Goal: Task Accomplishment & Management: Complete application form

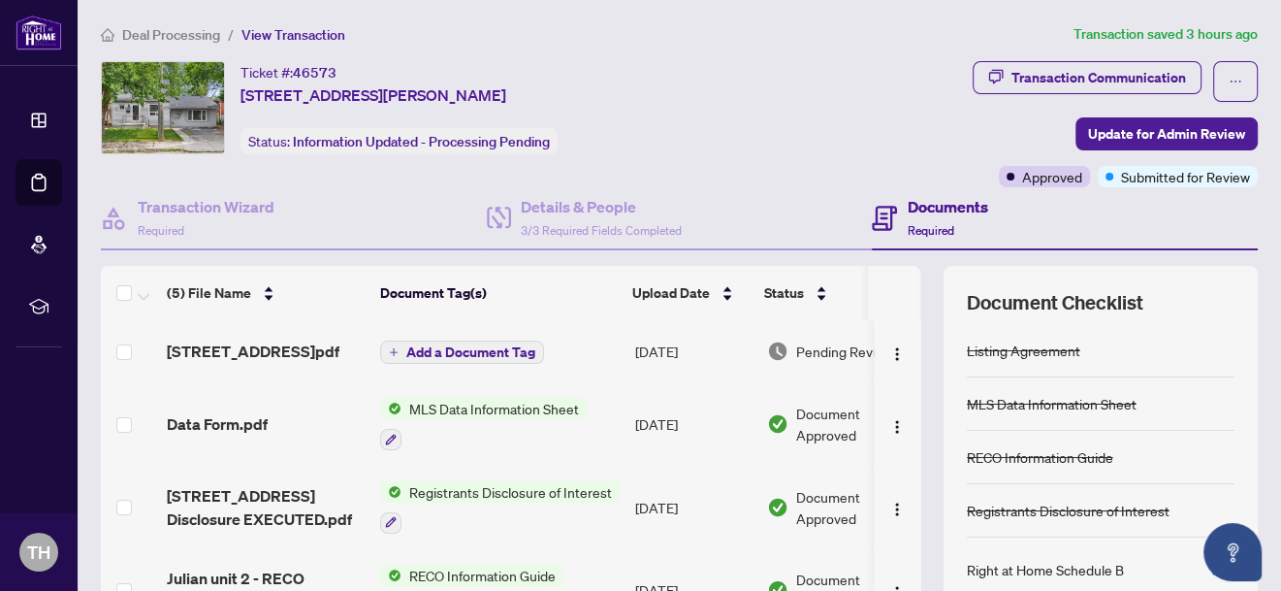
click at [185, 34] on span "Deal Processing" at bounding box center [171, 34] width 98 height 17
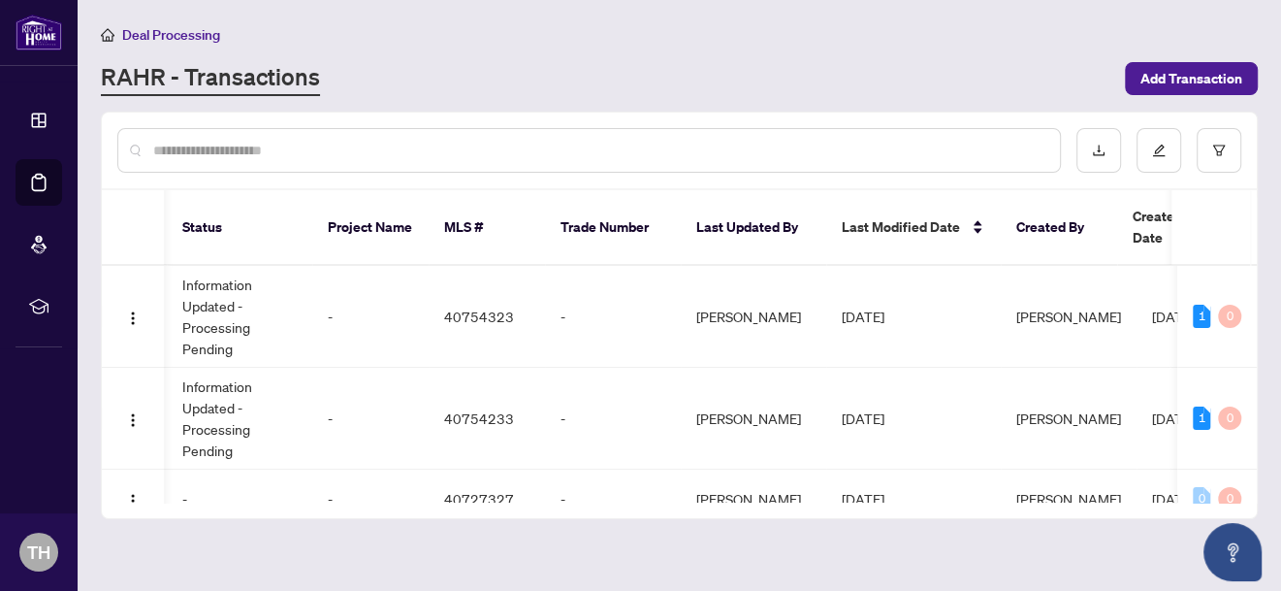
scroll to position [0, 718]
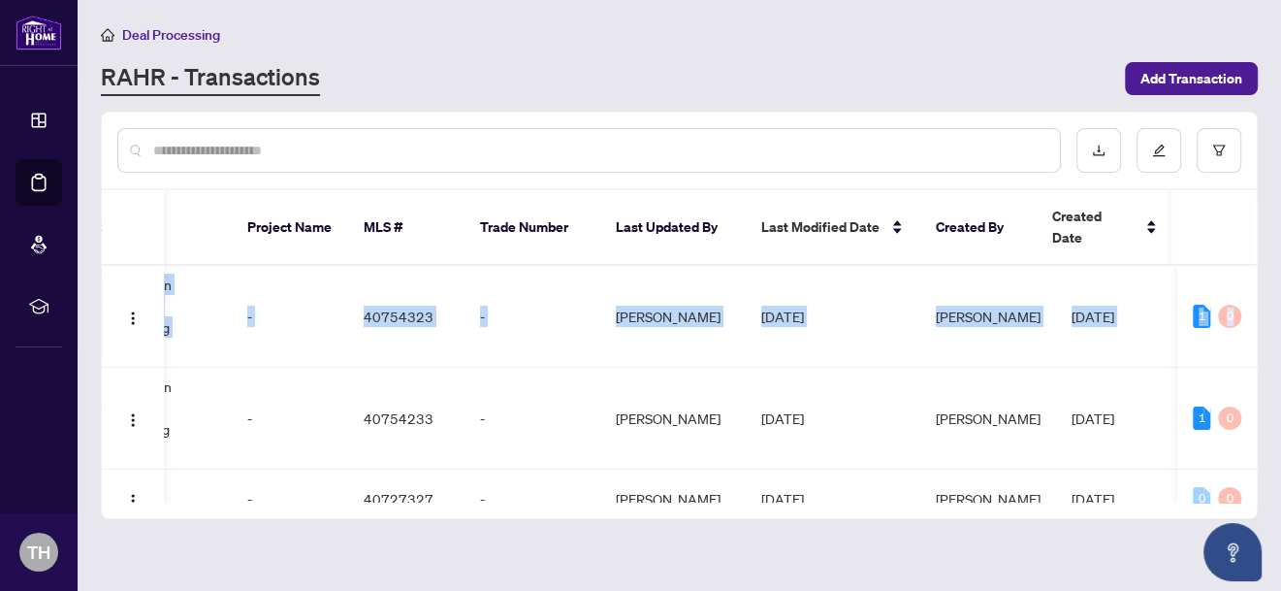
drag, startPoint x: 1250, startPoint y: 264, endPoint x: 1255, endPoint y: 289, distance: 25.7
click at [1255, 289] on div "46573 [STREET_ADDRESS][PERSON_NAME] Listing - Lease 2 Tags Information Updated …" at bounding box center [679, 384] width 1155 height 237
drag, startPoint x: 785, startPoint y: 478, endPoint x: 564, endPoint y: 476, distance: 221.2
click at [564, 476] on div "46573 [STREET_ADDRESS][PERSON_NAME] Listing - Lease 2 Tags Information Updated …" at bounding box center [679, 384] width 1155 height 237
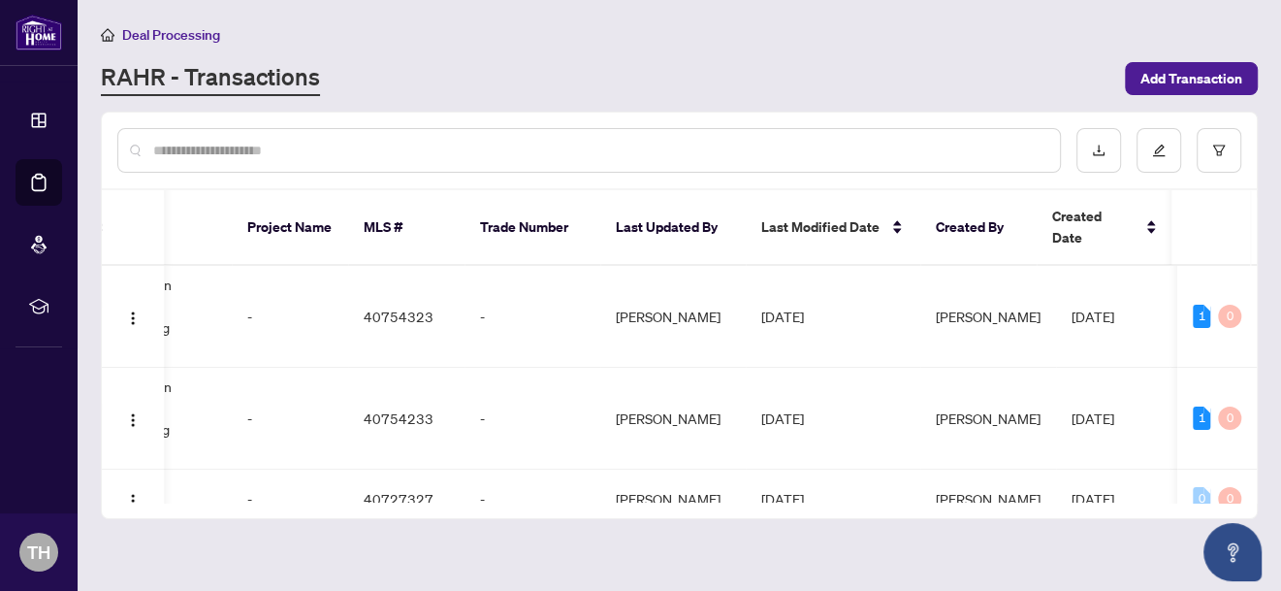
click at [925, 50] on div "Deal Processing [PERSON_NAME] - Transactions Add Transaction" at bounding box center [679, 59] width 1157 height 73
drag, startPoint x: 1250, startPoint y: 263, endPoint x: 1250, endPoint y: 290, distance: 27.2
click at [1250, 290] on td "1 0" at bounding box center [1218, 317] width 80 height 102
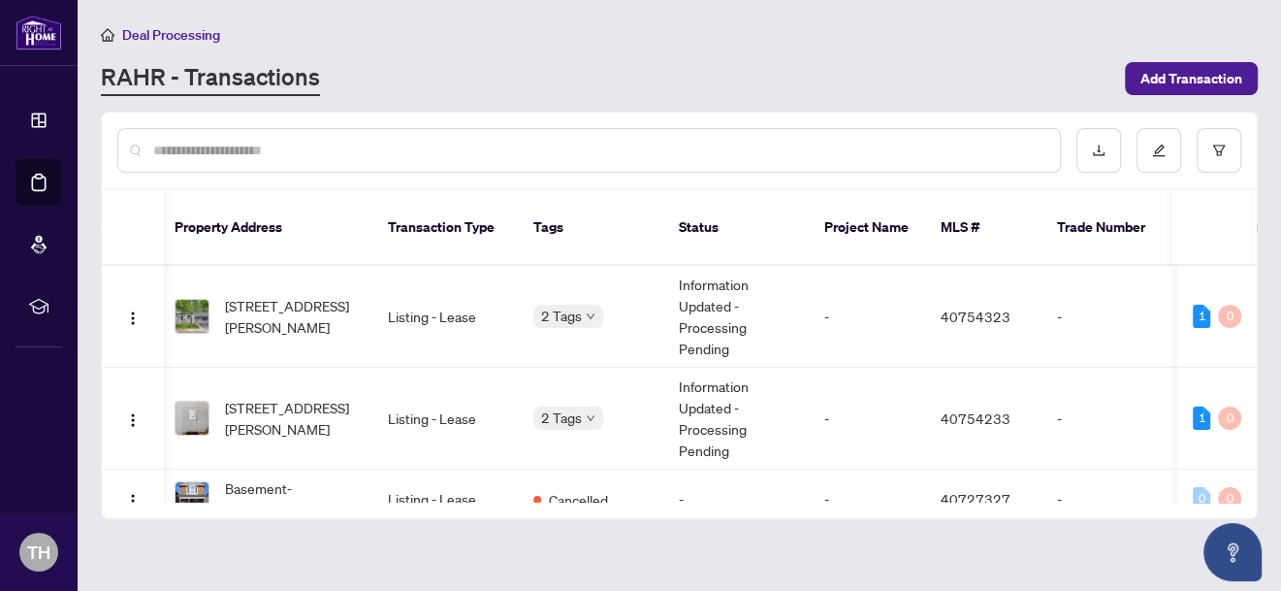
scroll to position [0, 138]
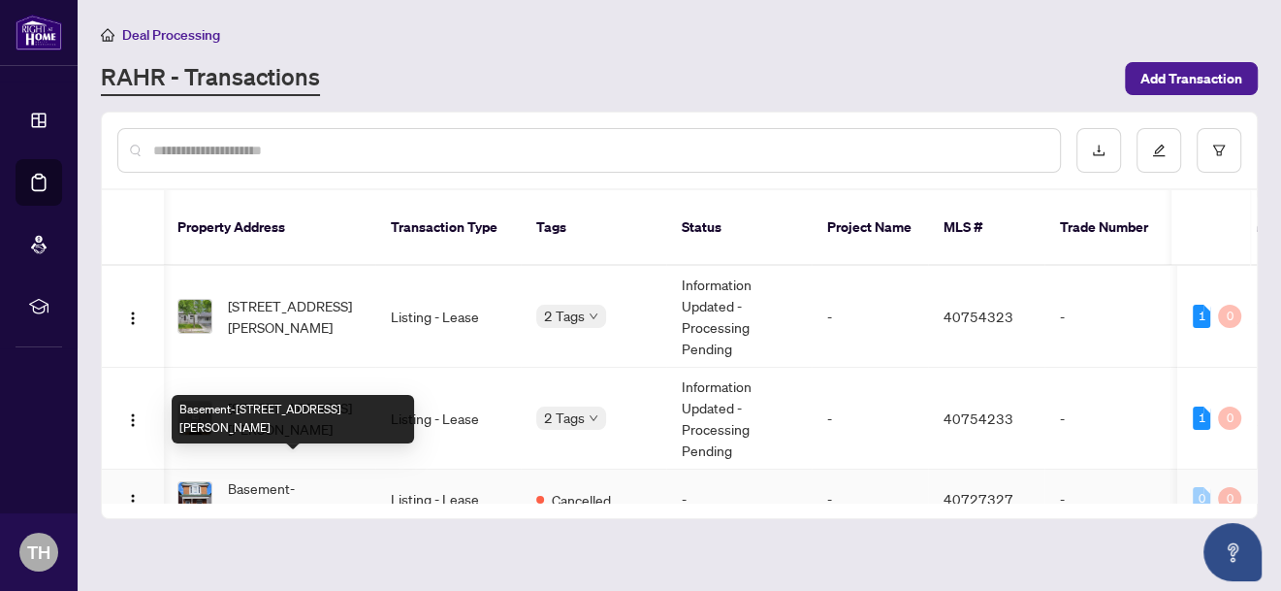
click at [278, 477] on span "Basement-[STREET_ADDRESS][PERSON_NAME]" at bounding box center [294, 498] width 132 height 43
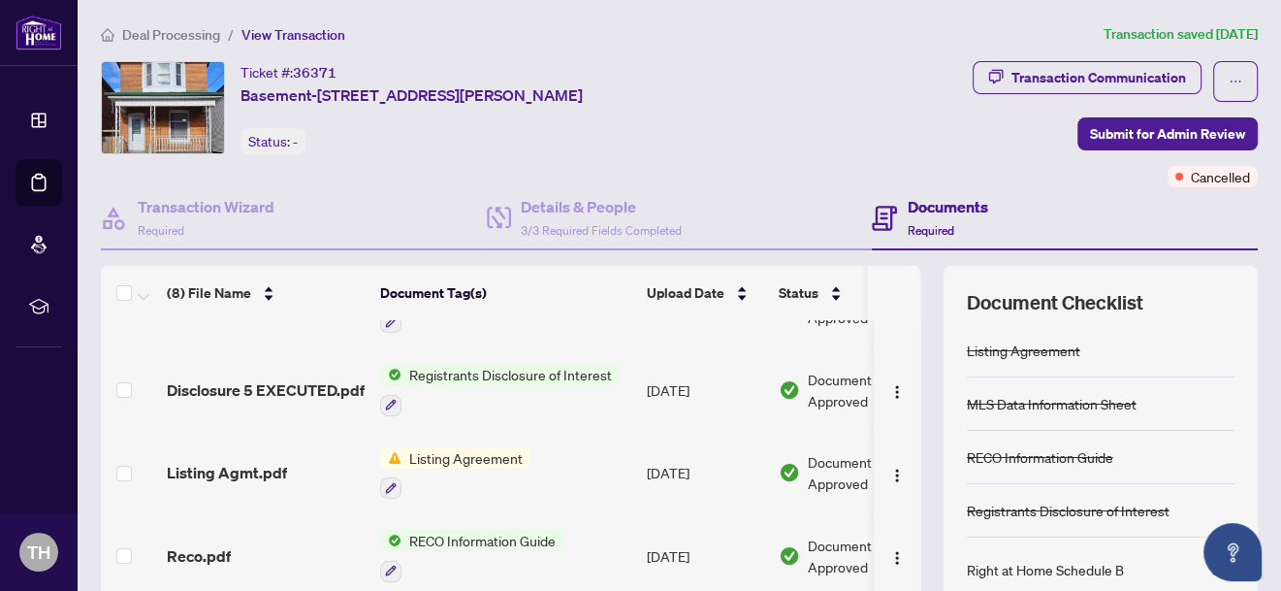
click at [178, 34] on span "Deal Processing" at bounding box center [171, 34] width 98 height 17
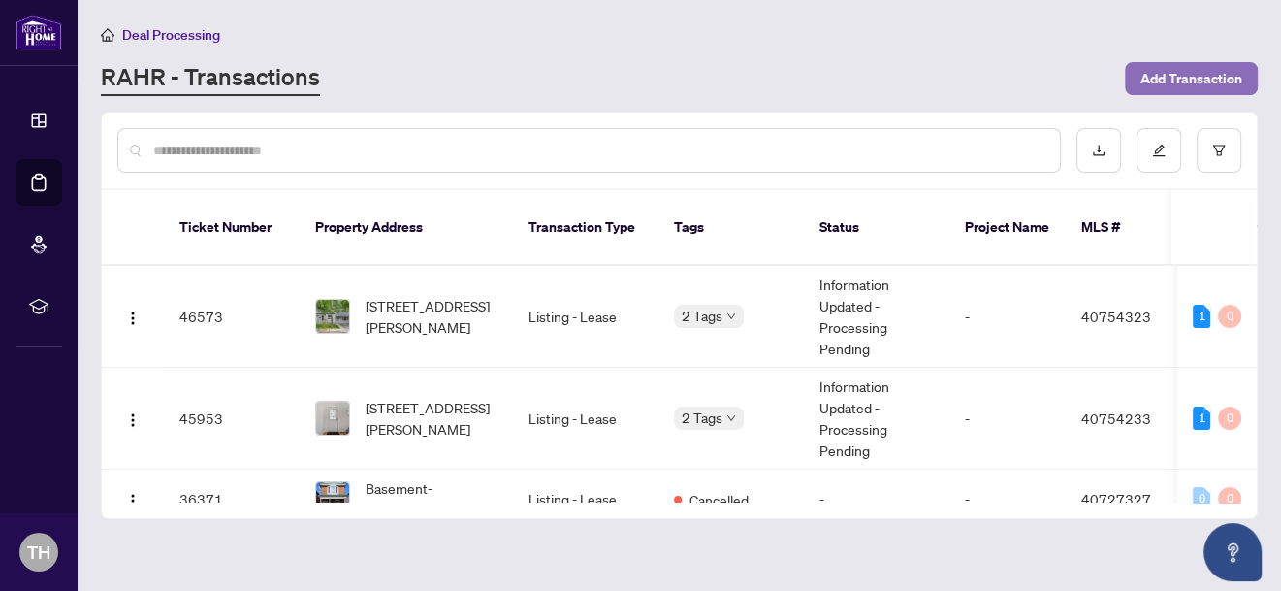
click at [1216, 82] on span "Add Transaction" at bounding box center [1192, 78] width 102 height 31
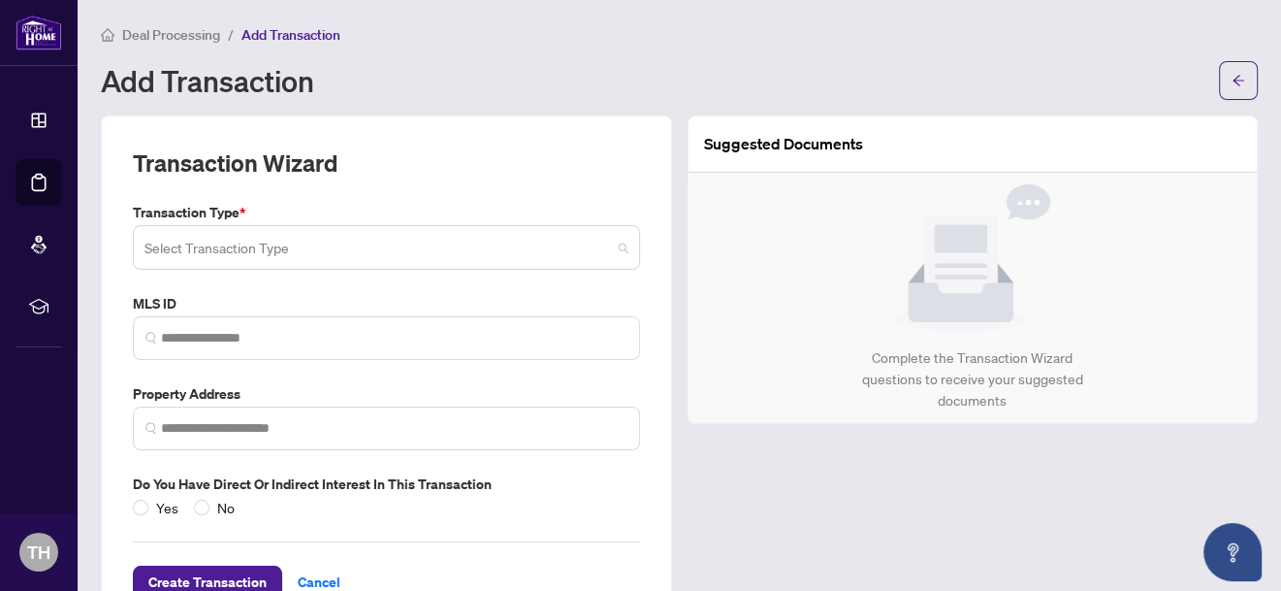
click at [313, 245] on input "search" at bounding box center [378, 250] width 467 height 43
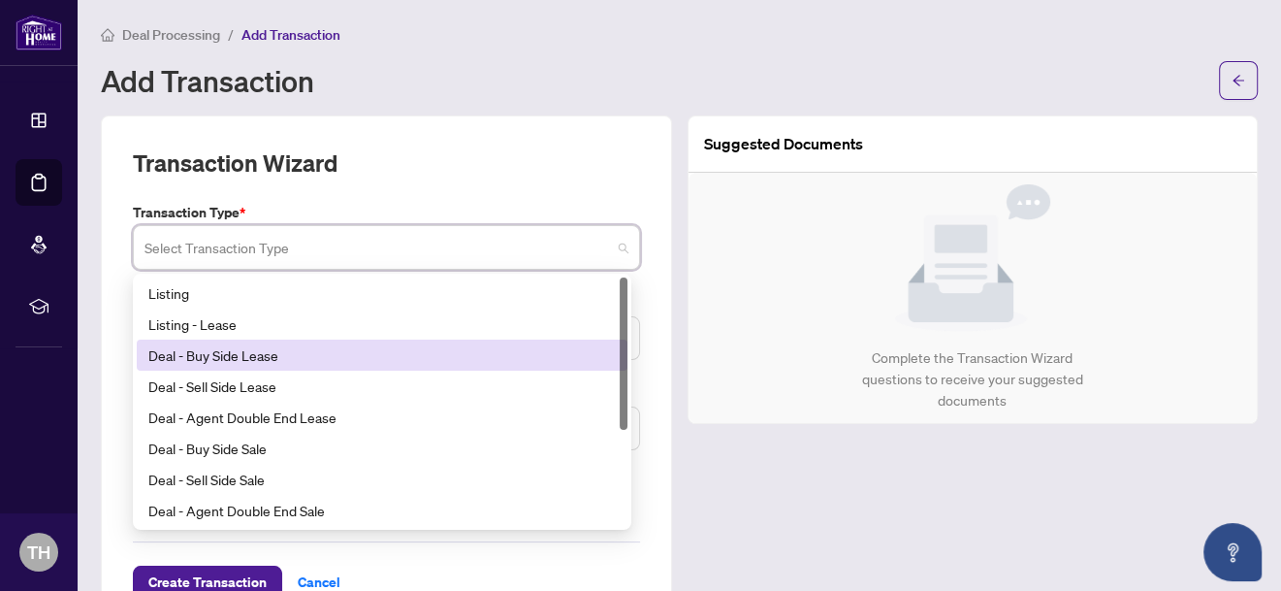
drag, startPoint x: 622, startPoint y: 353, endPoint x: 626, endPoint y: 319, distance: 34.2
click at [626, 319] on div at bounding box center [624, 353] width 8 height 152
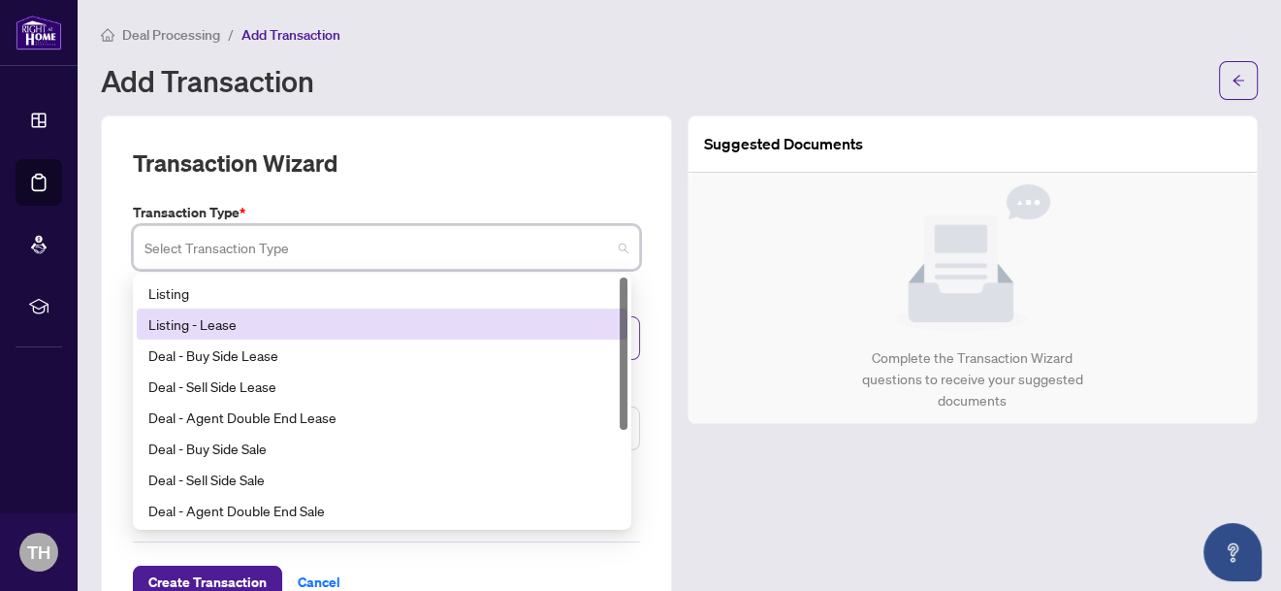
click at [388, 319] on div "Listing - Lease" at bounding box center [382, 323] width 468 height 21
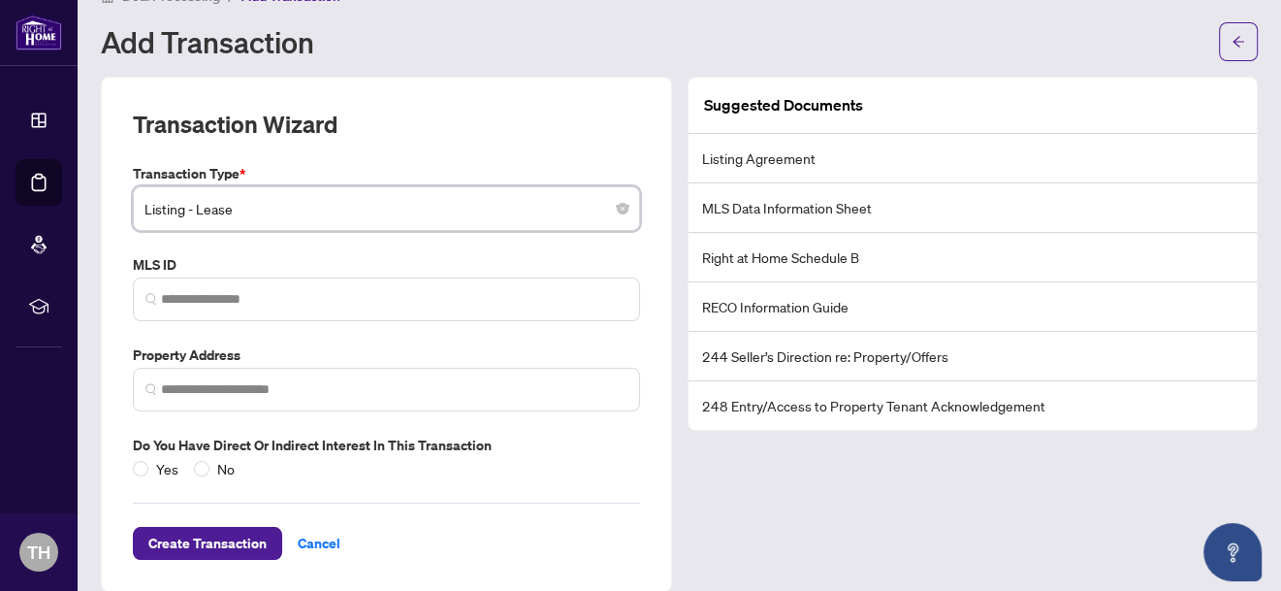
scroll to position [61, 0]
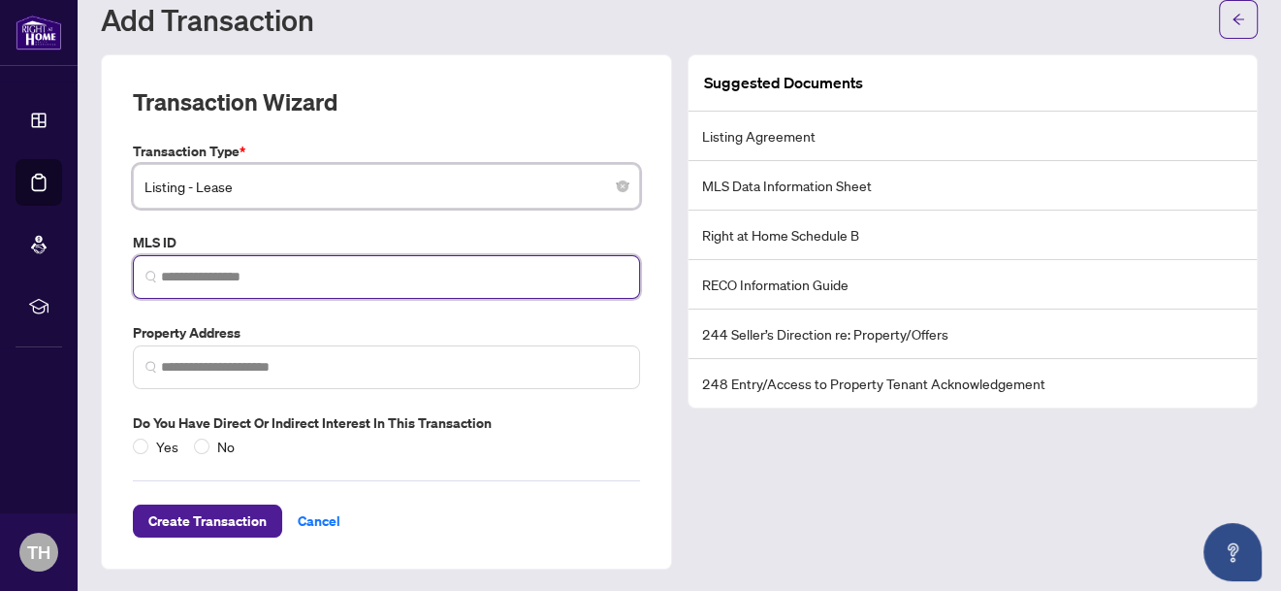
click at [246, 275] on input "search" at bounding box center [394, 277] width 467 height 20
paste input "********"
type input "********"
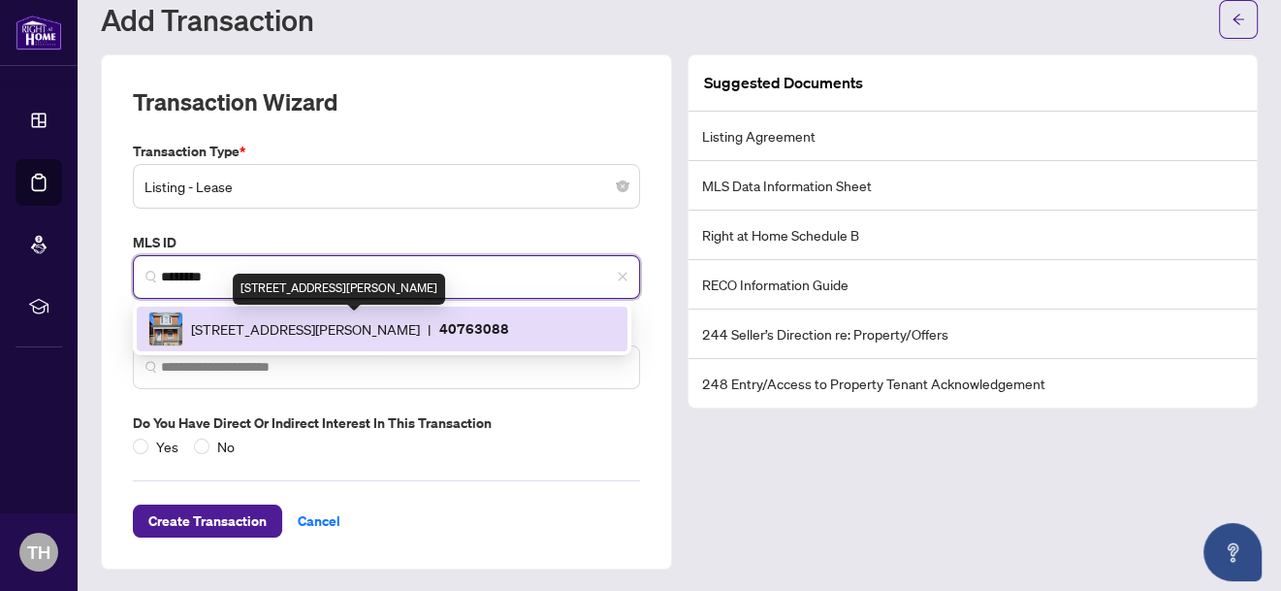
click at [305, 324] on span "[STREET_ADDRESS][PERSON_NAME]" at bounding box center [305, 328] width 229 height 21
type input "**********"
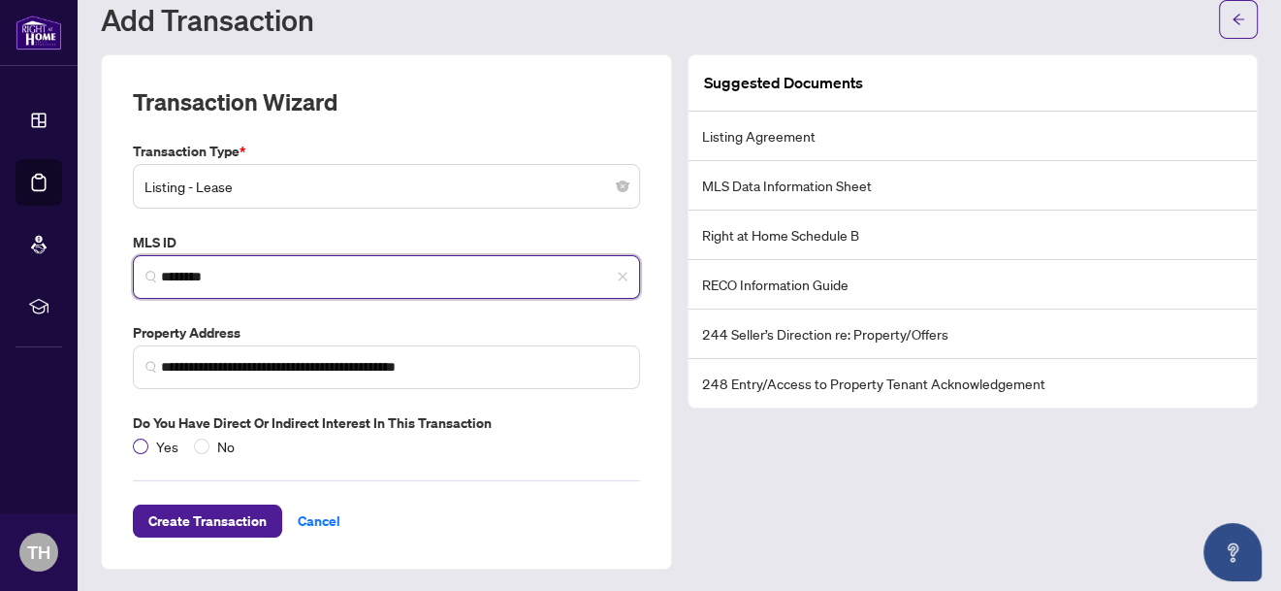
type input "********"
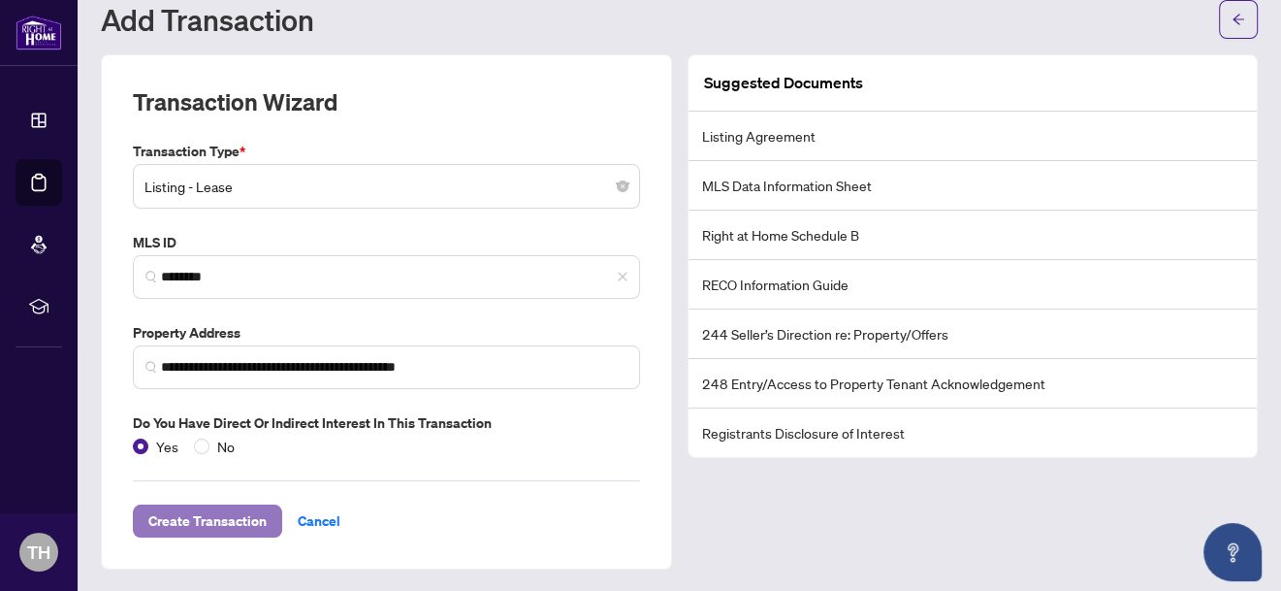
click at [196, 525] on span "Create Transaction" at bounding box center [207, 520] width 118 height 31
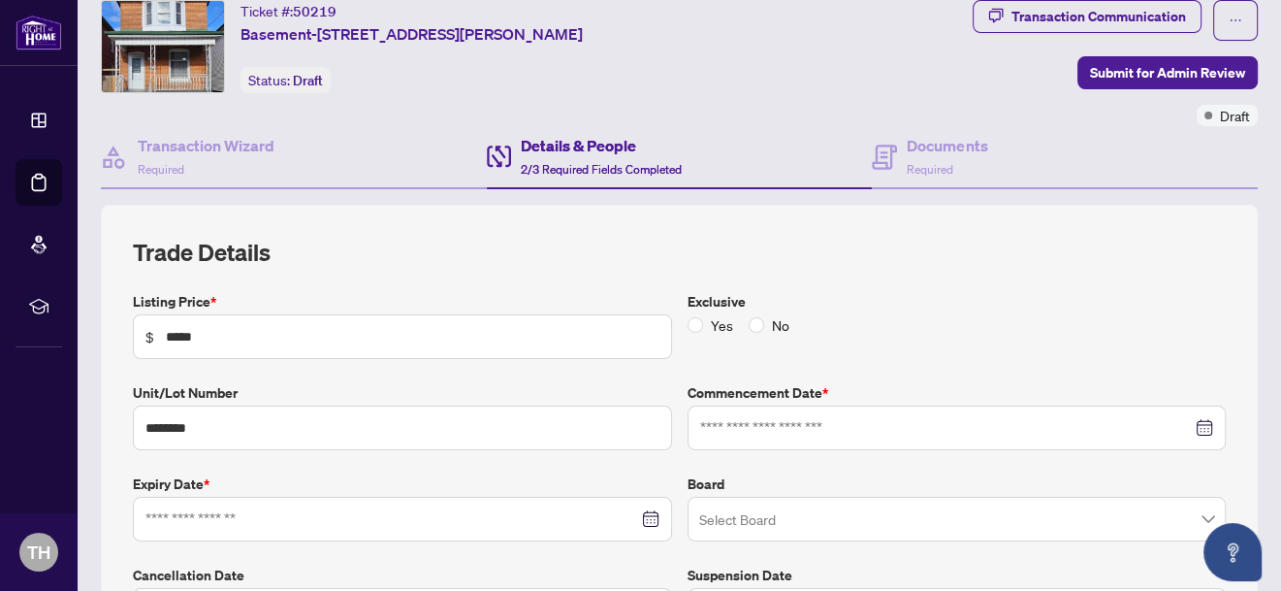
type input "**********"
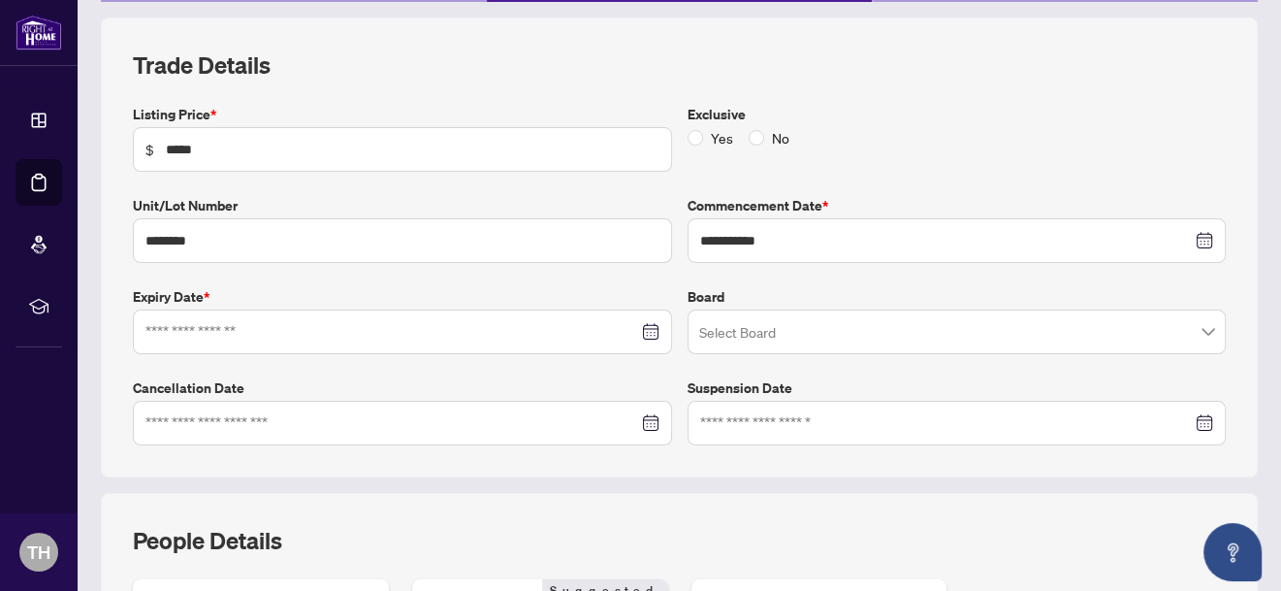
scroll to position [252, 0]
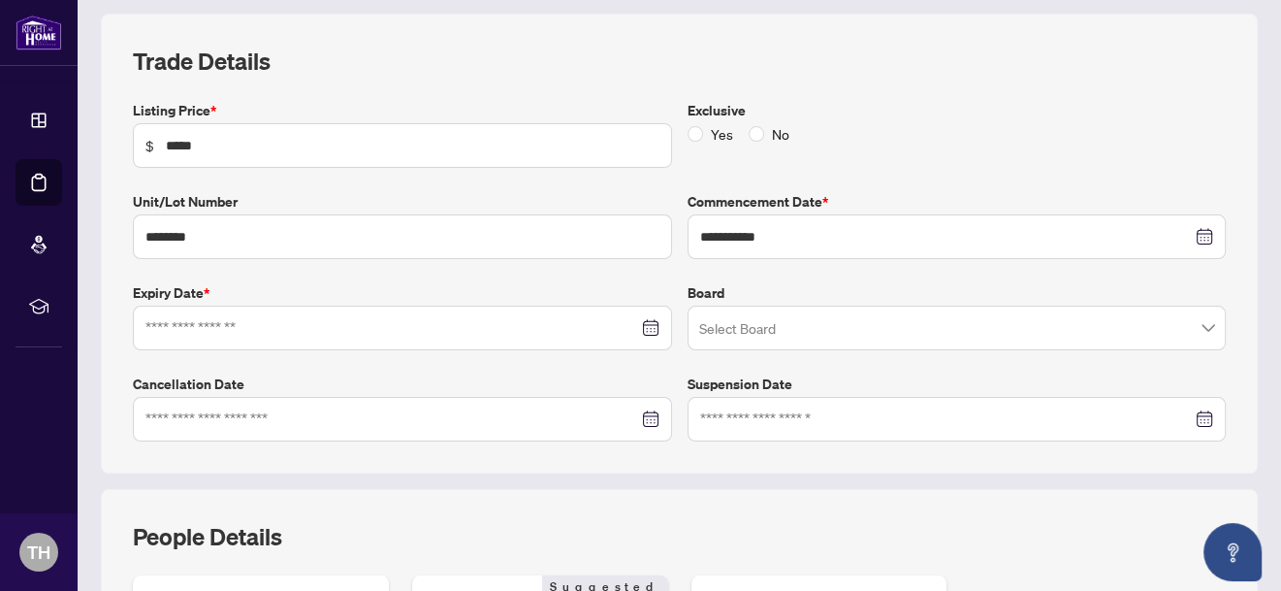
click at [643, 324] on div at bounding box center [403, 327] width 514 height 21
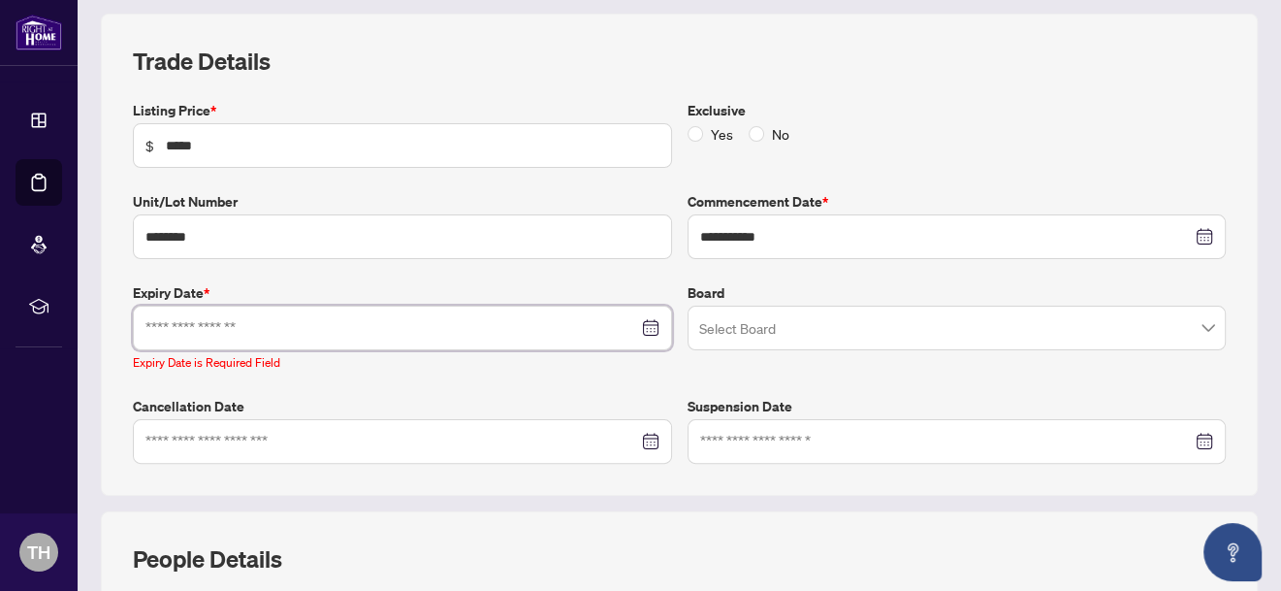
click at [645, 324] on div at bounding box center [403, 327] width 514 height 21
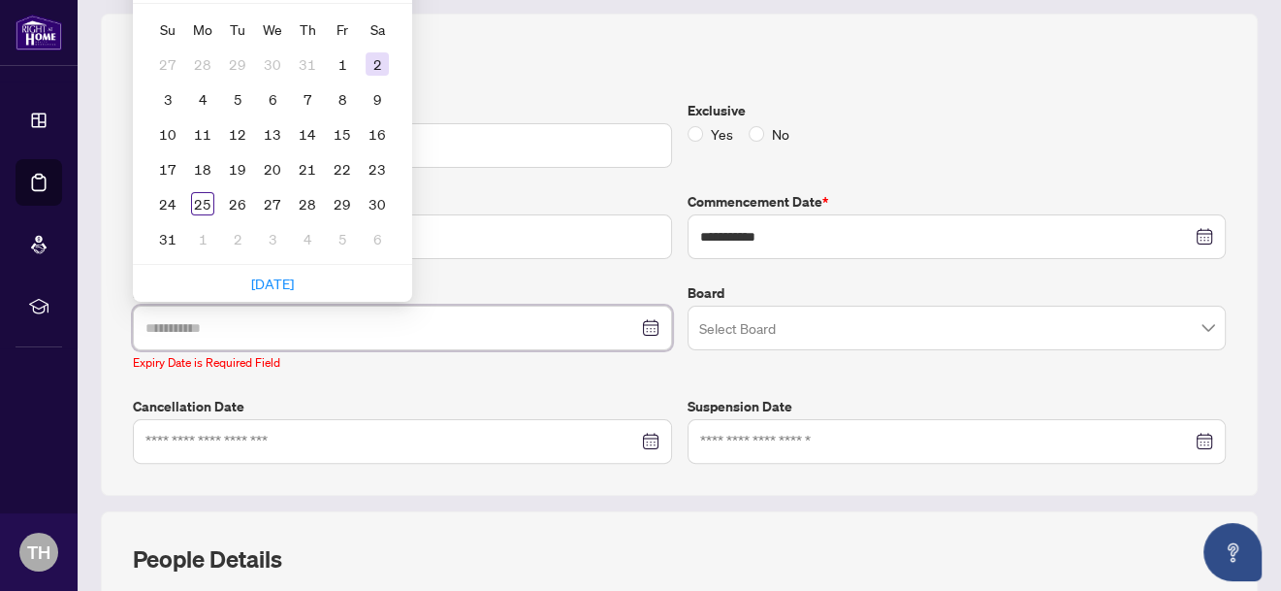
type input "**********"
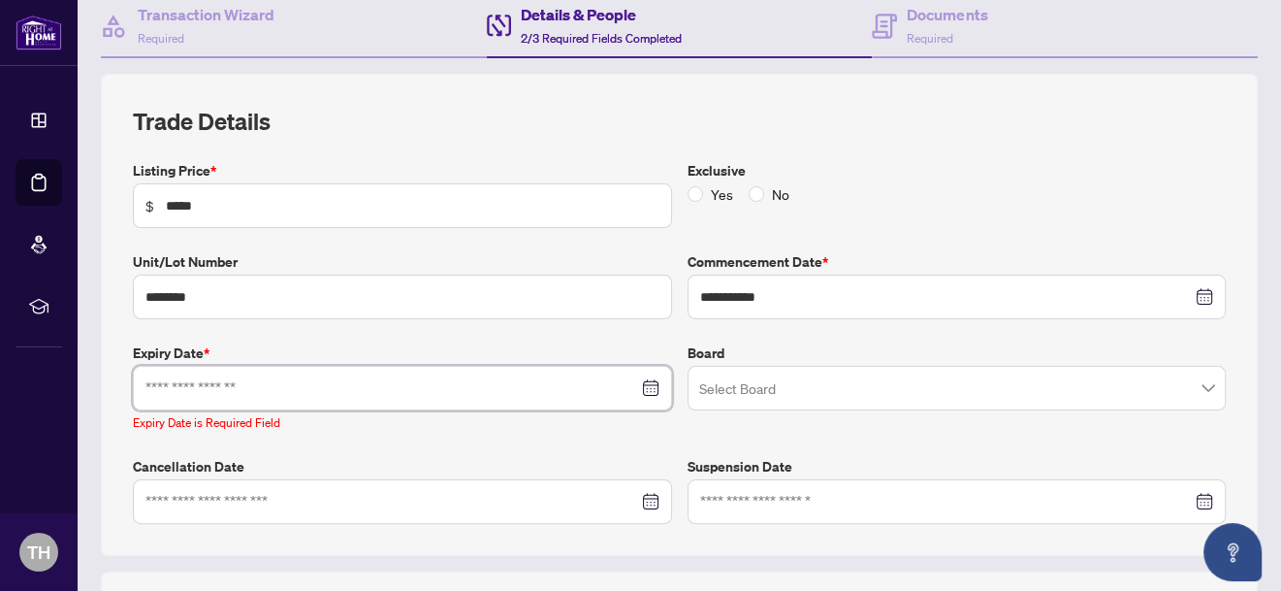
scroll to position [177, 0]
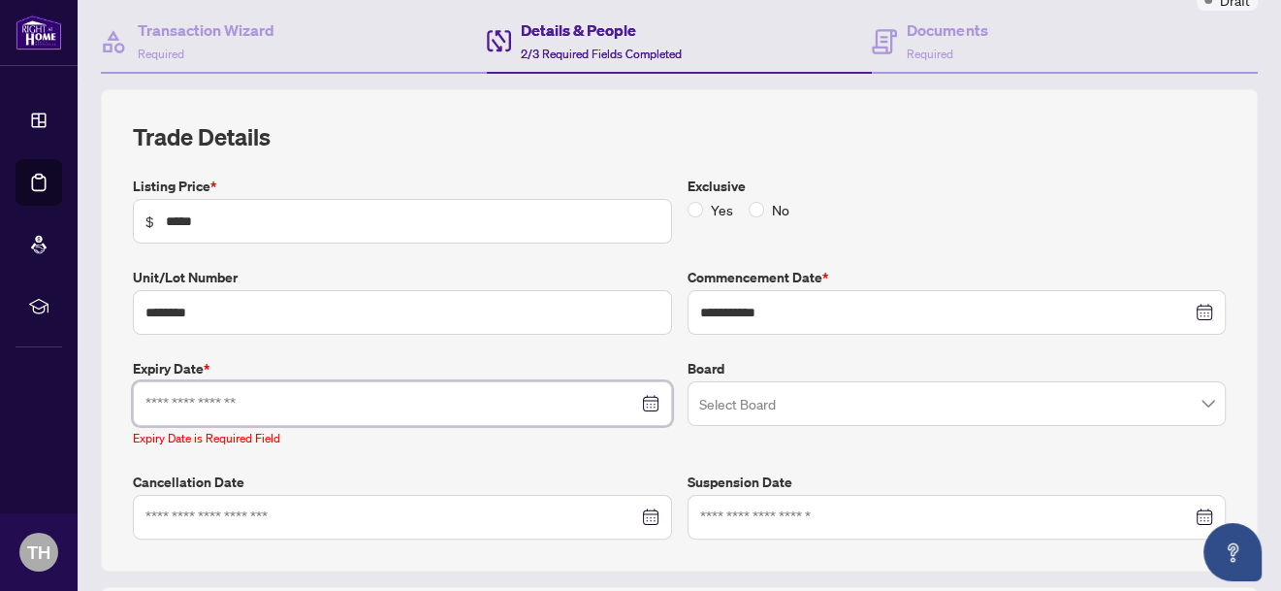
click at [638, 401] on div at bounding box center [403, 403] width 514 height 21
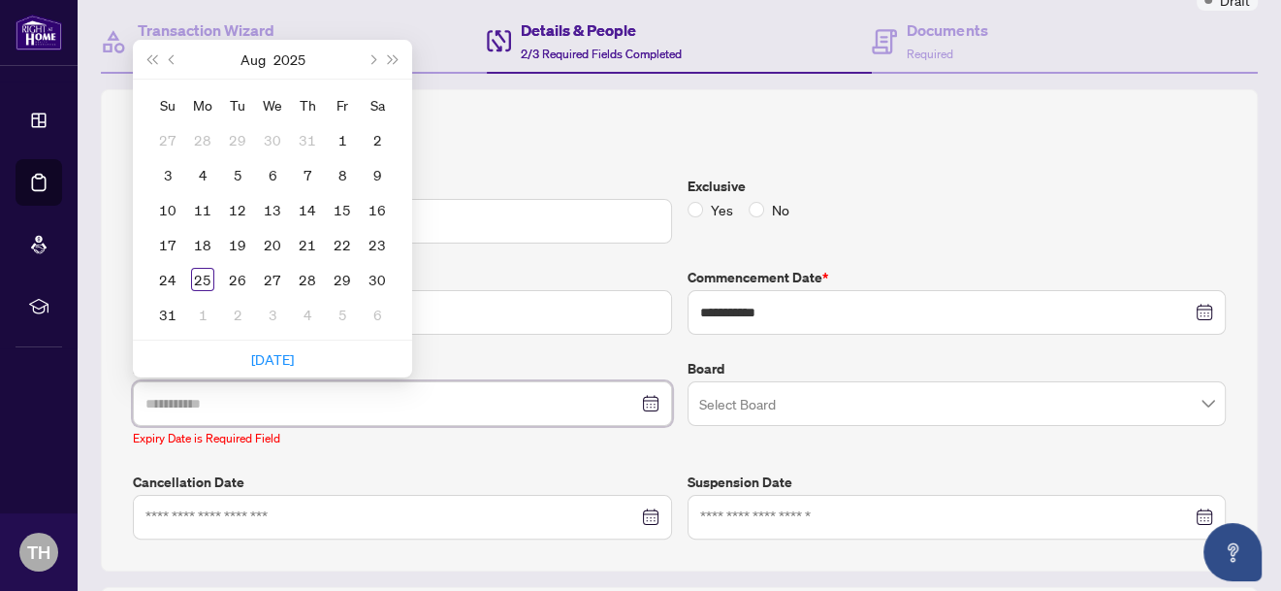
type input "**********"
click at [372, 54] on span "Next month (PageDown)" at bounding box center [372, 59] width 10 height 10
type input "**********"
click at [340, 277] on div "31" at bounding box center [342, 279] width 23 height 23
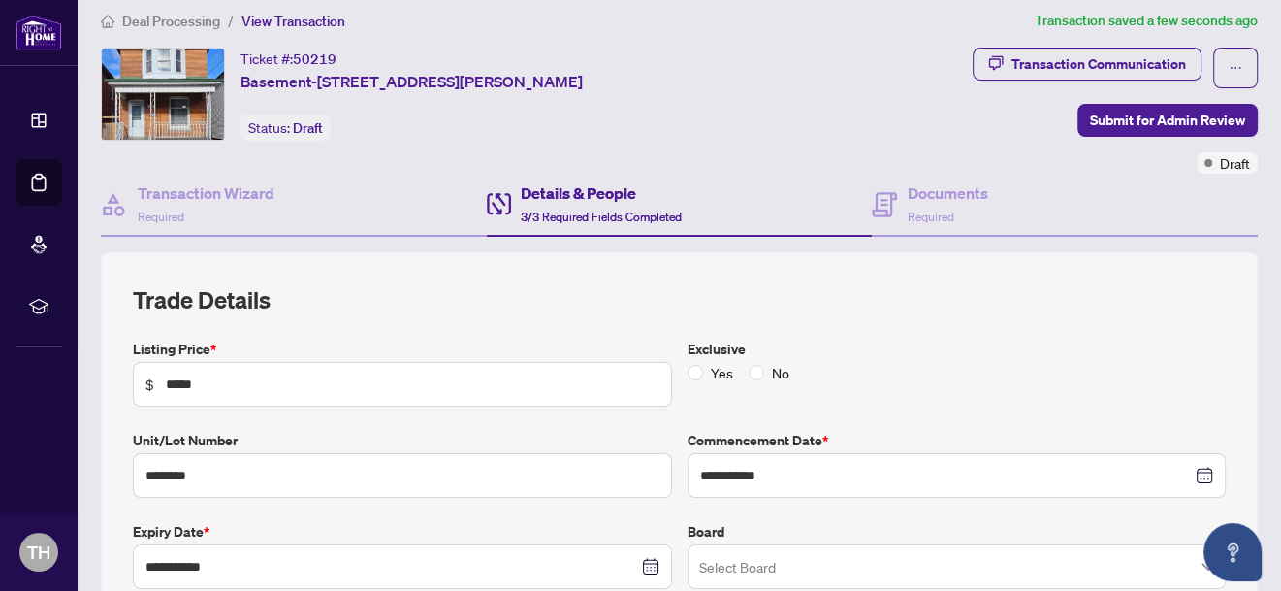
scroll to position [0, 0]
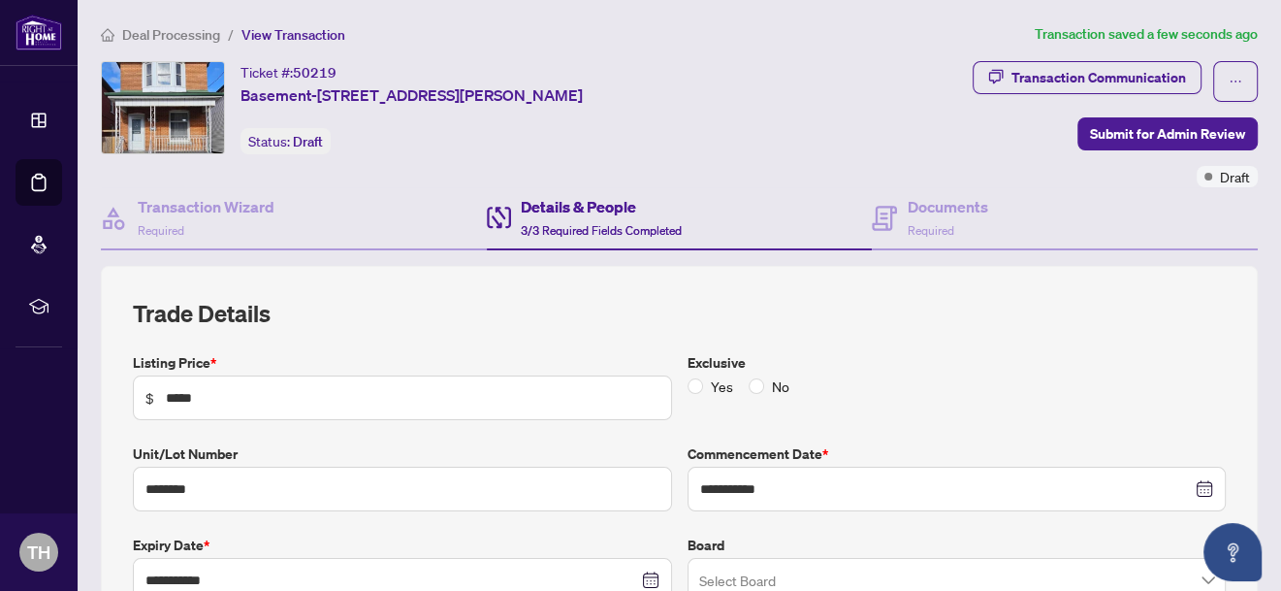
click at [554, 208] on h4 "Details & People" at bounding box center [601, 206] width 161 height 23
click at [630, 224] on span "3/3 Required Fields Completed" at bounding box center [601, 230] width 161 height 15
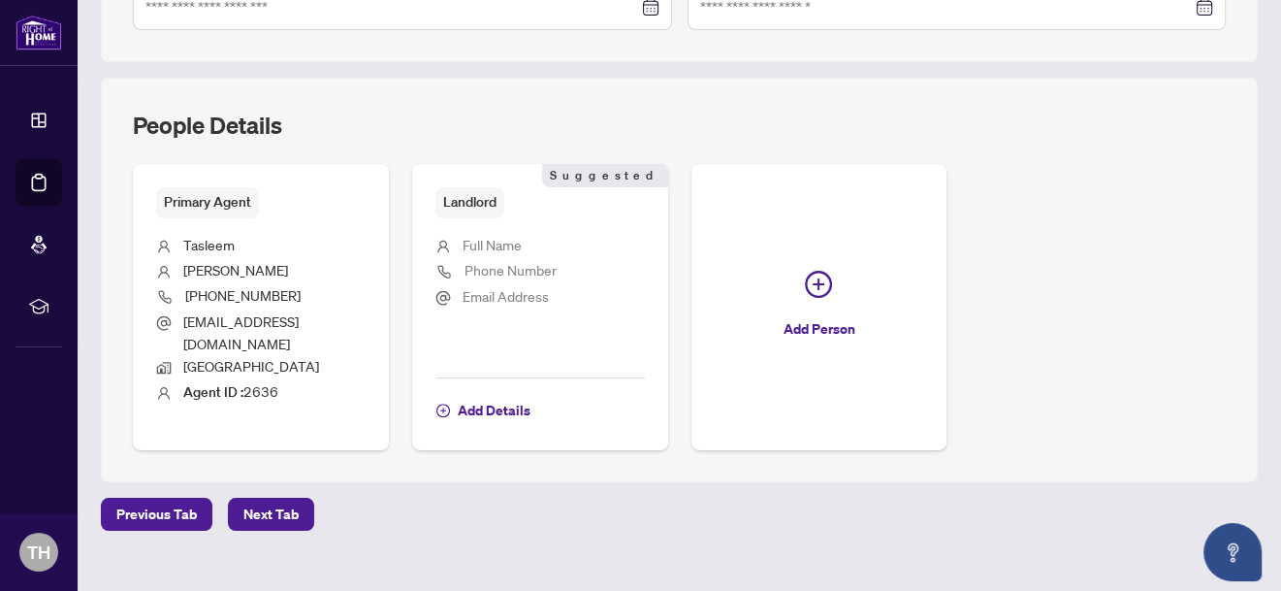
scroll to position [671, 0]
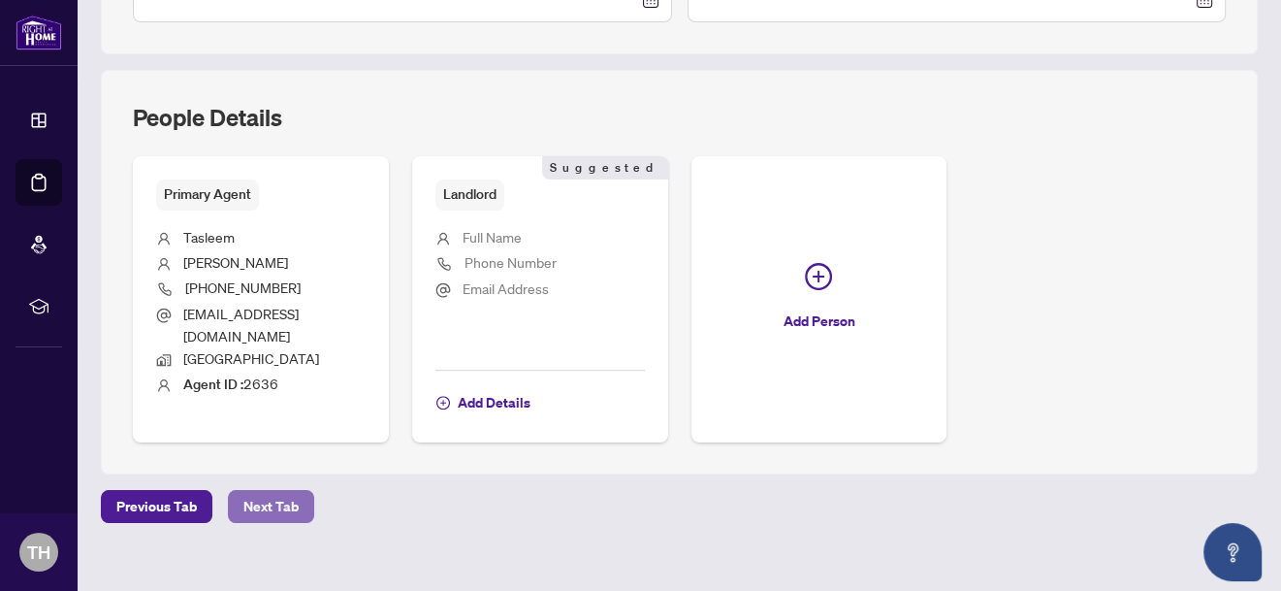
click at [280, 491] on span "Next Tab" at bounding box center [270, 506] width 55 height 31
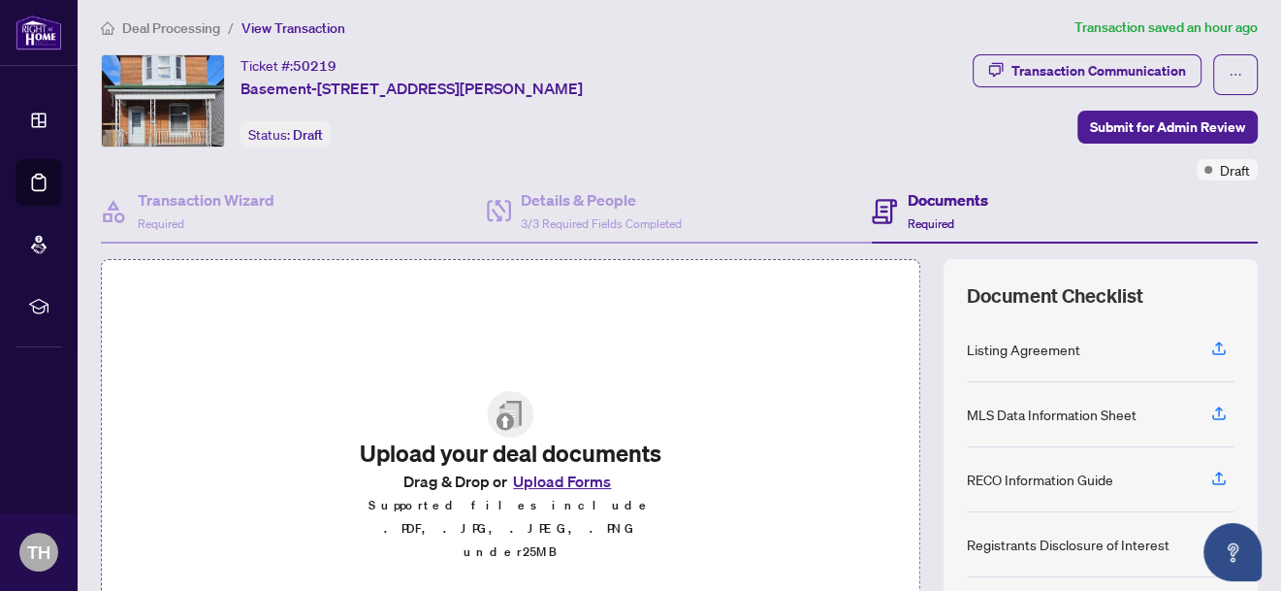
scroll to position [47, 0]
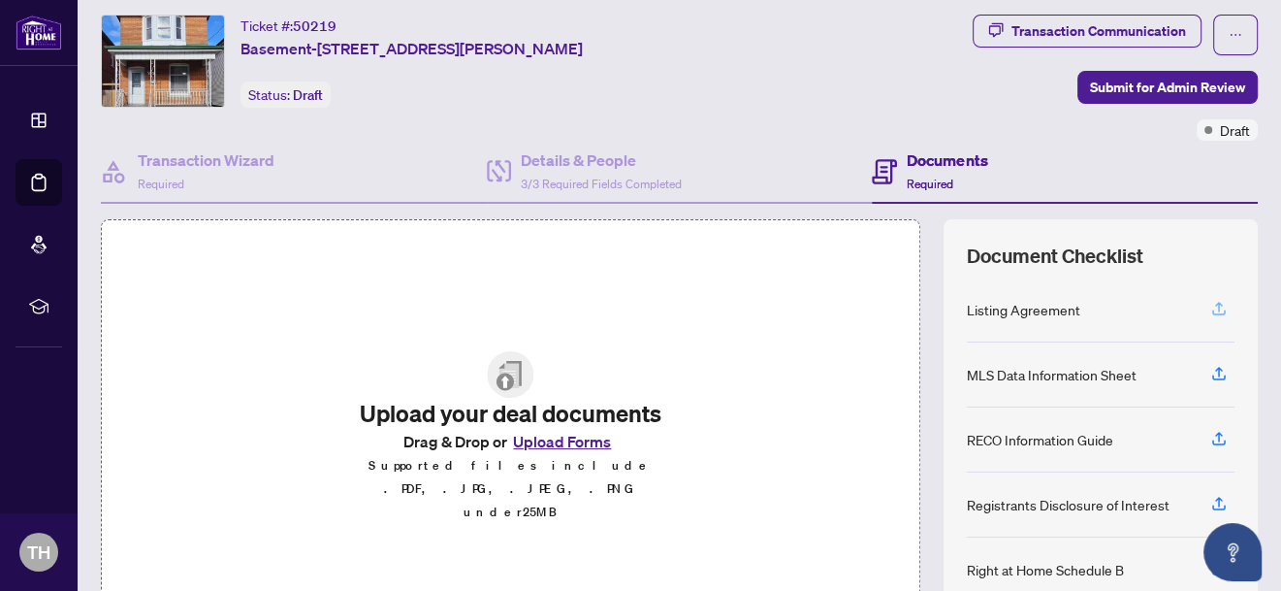
click at [1211, 308] on icon "button" at bounding box center [1219, 308] width 17 height 17
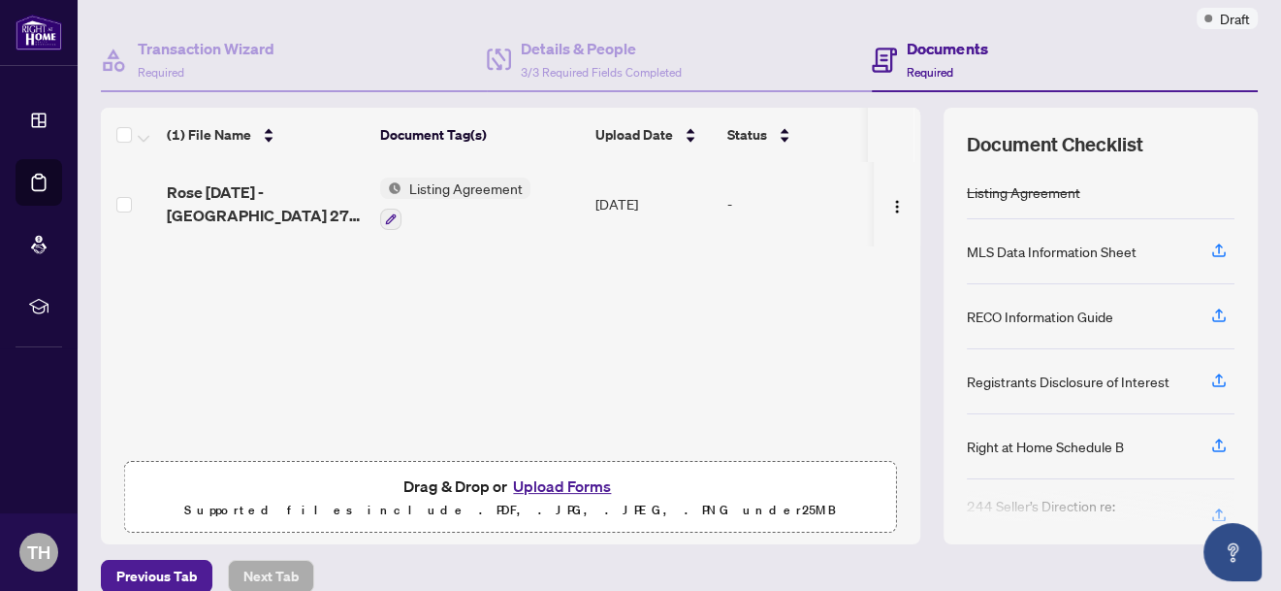
scroll to position [161, 0]
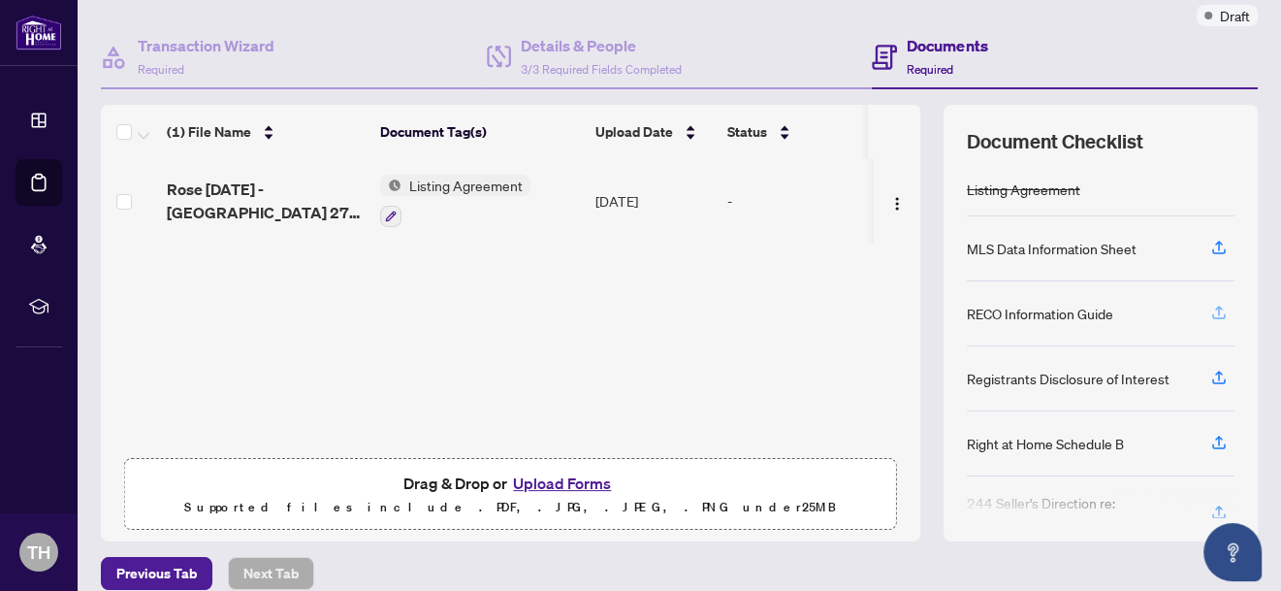
click at [1211, 308] on icon "button" at bounding box center [1219, 312] width 17 height 17
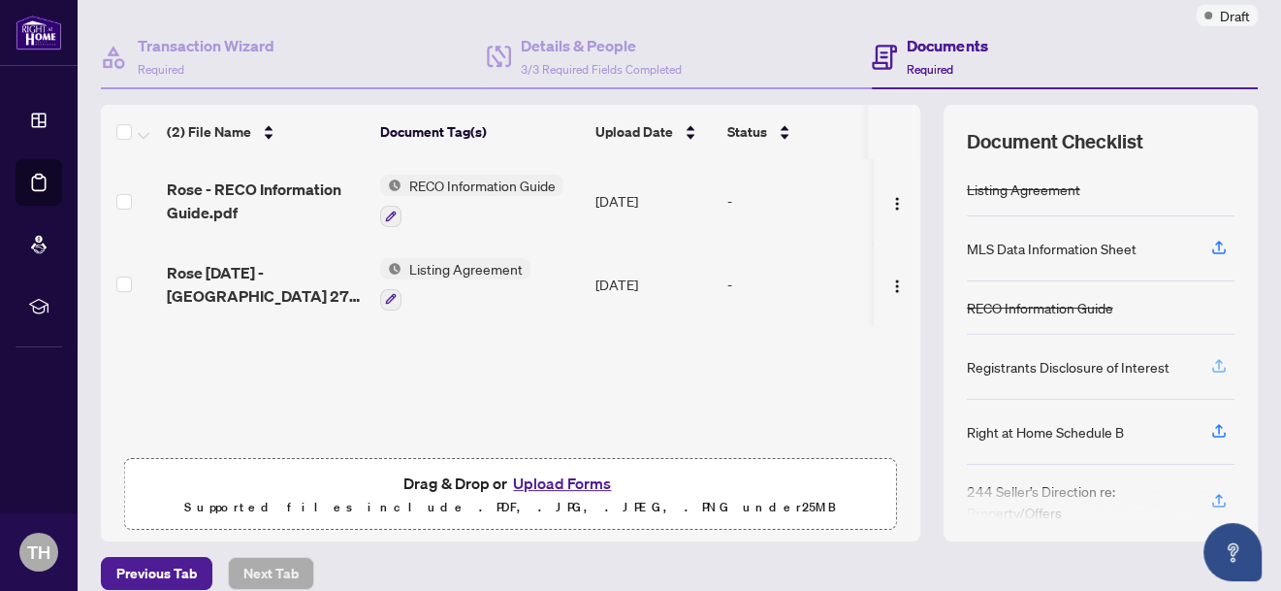
click at [1211, 364] on icon "button" at bounding box center [1219, 365] width 17 height 17
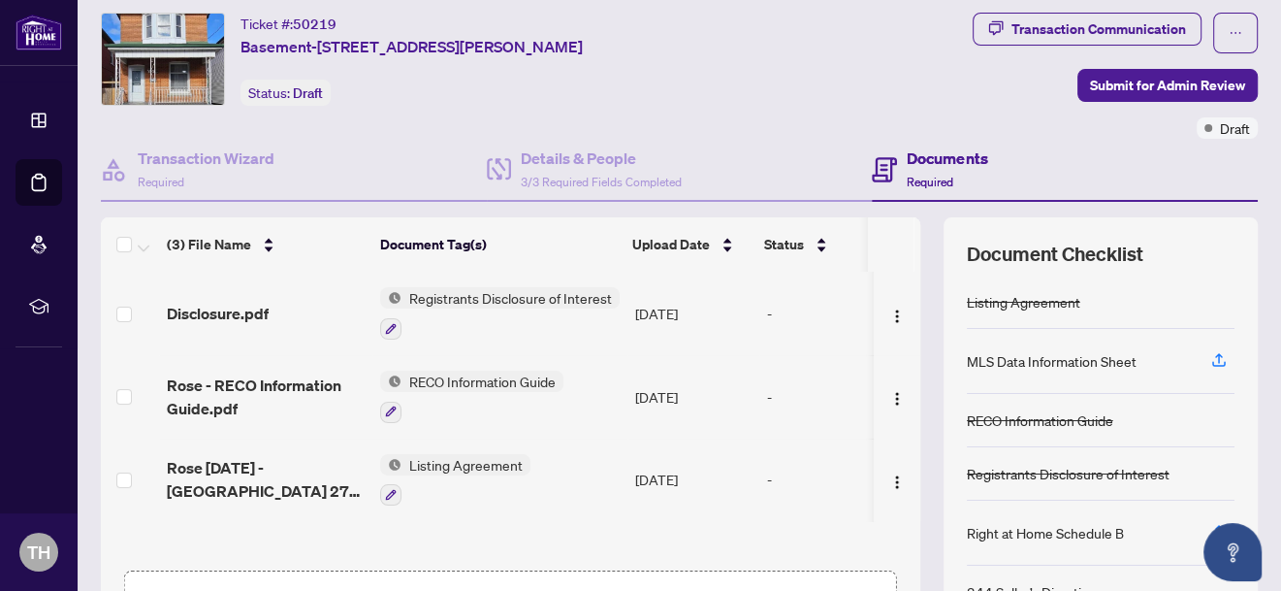
scroll to position [0, 0]
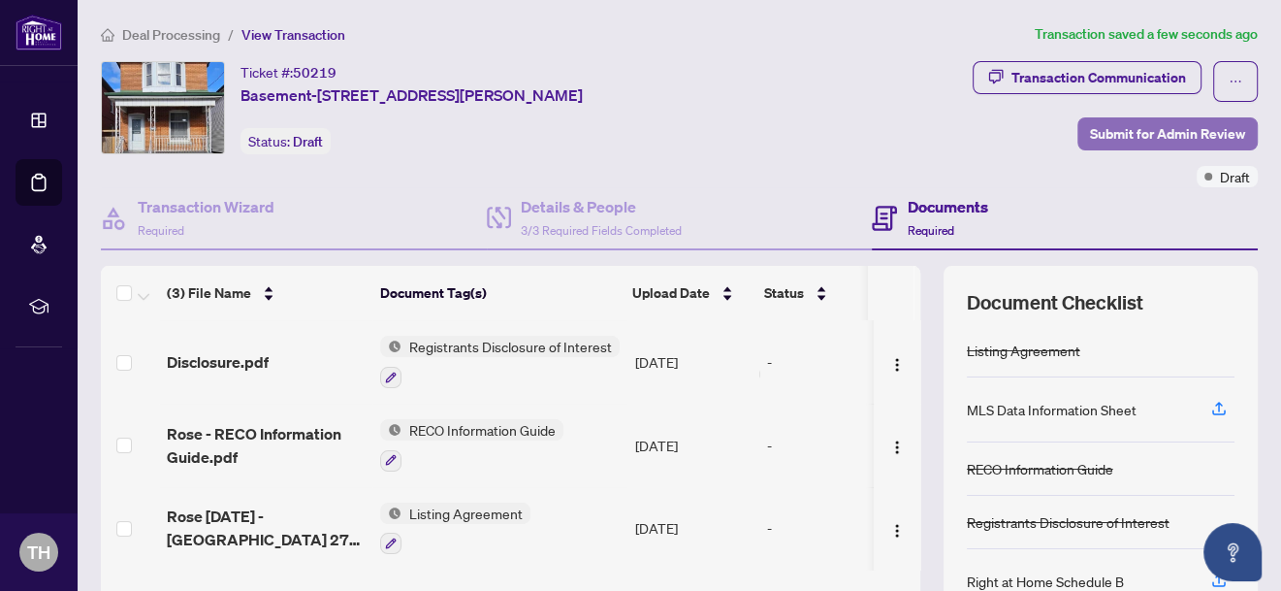
click at [1156, 127] on span "Submit for Admin Review" at bounding box center [1167, 133] width 155 height 31
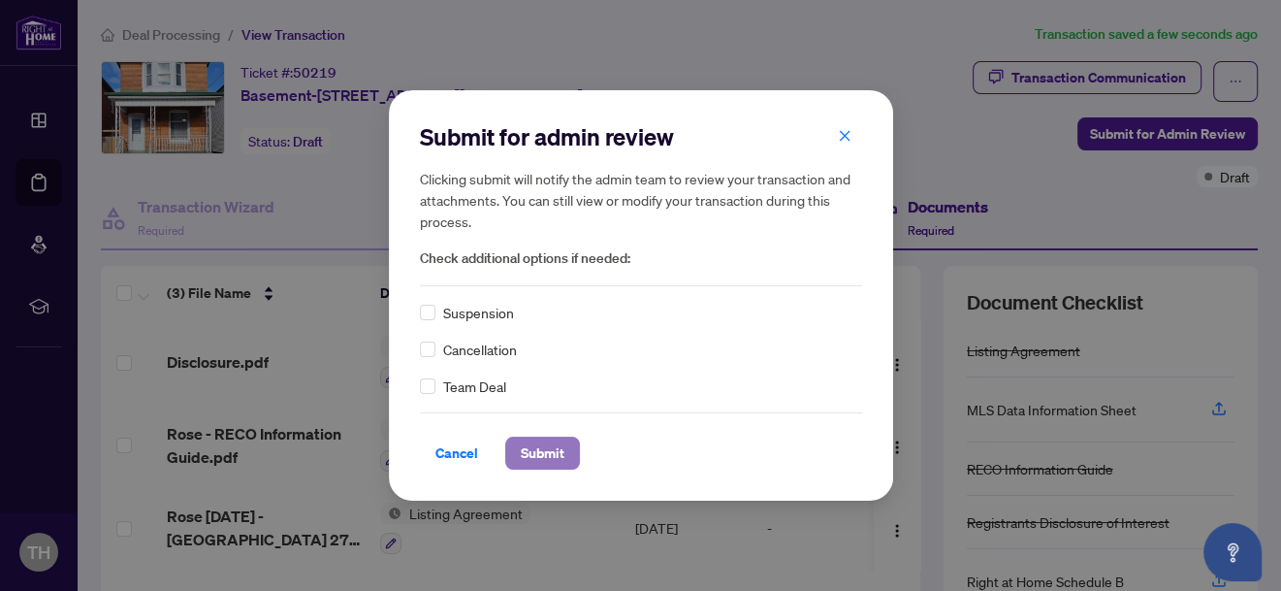
click at [536, 452] on span "Submit" at bounding box center [543, 453] width 44 height 31
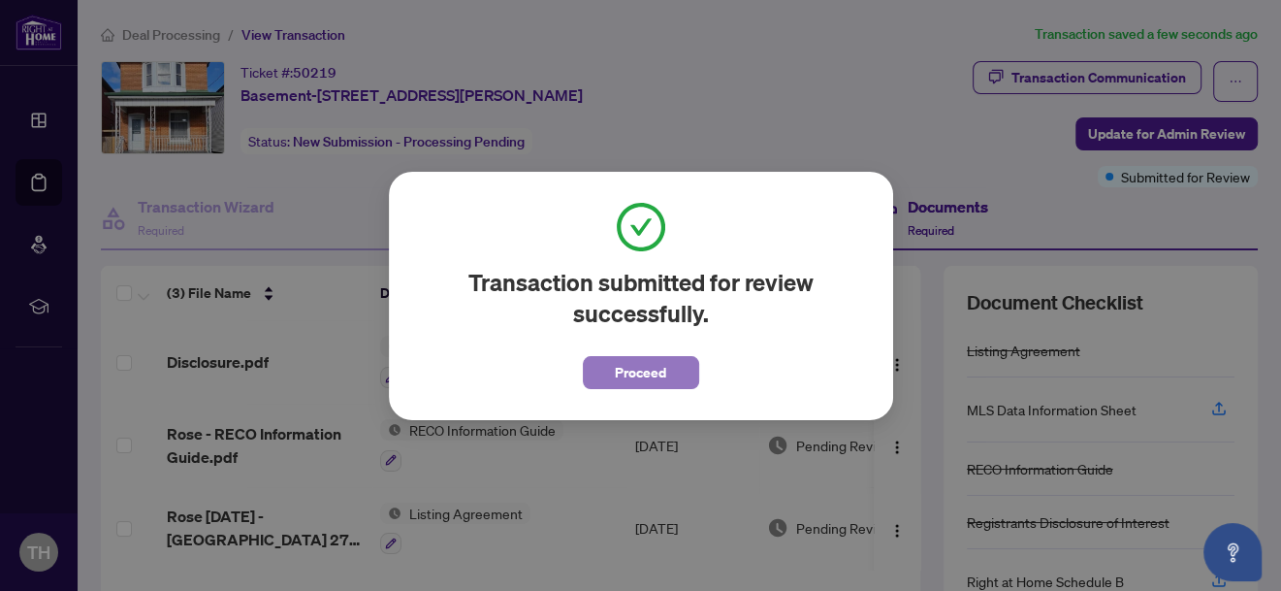
click at [647, 372] on span "Proceed" at bounding box center [640, 372] width 51 height 31
